Goal: Navigation & Orientation: Find specific page/section

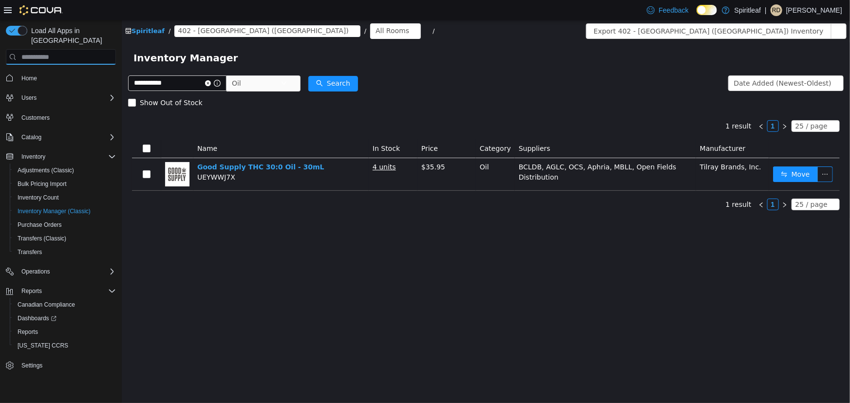
click at [26, 53] on input "search" at bounding box center [61, 57] width 110 height 16
click at [25, 73] on span "Home" at bounding box center [29, 79] width 16 height 12
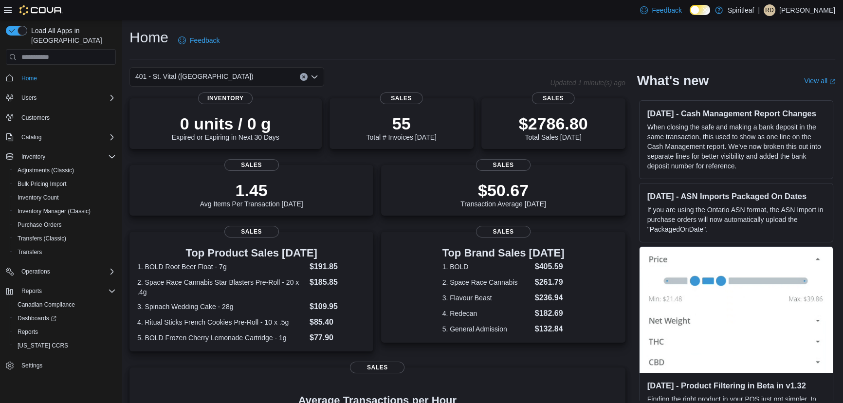
click at [301, 73] on button "Clear input" at bounding box center [304, 77] width 8 height 8
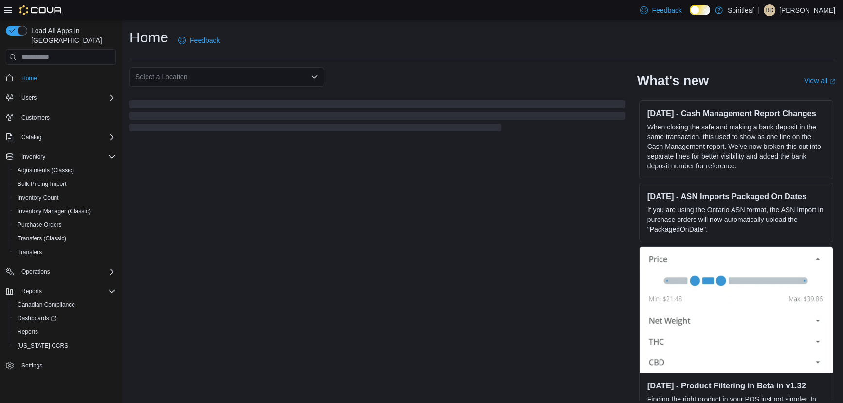
click at [397, 59] on div "Home Feedback Select a Location What's new View all (opens in a new tab or wind…" at bounding box center [483, 214] width 722 height 389
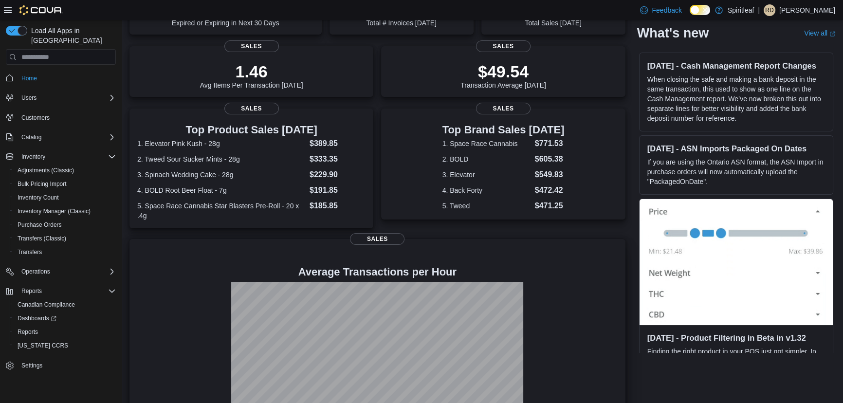
scroll to position [156, 0]
